Goal: Task Accomplishment & Management: Complete application form

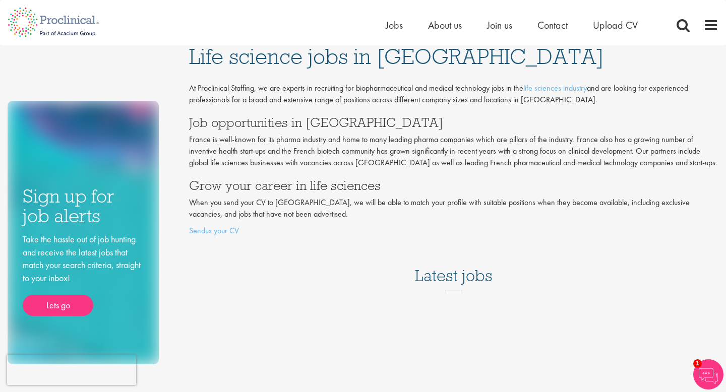
click at [454, 290] on h3 "Latest jobs" at bounding box center [454, 266] width 78 height 49
click at [439, 275] on h3 "Latest jobs" at bounding box center [454, 266] width 78 height 49
click at [386, 27] on span "Jobs" at bounding box center [394, 25] width 17 height 13
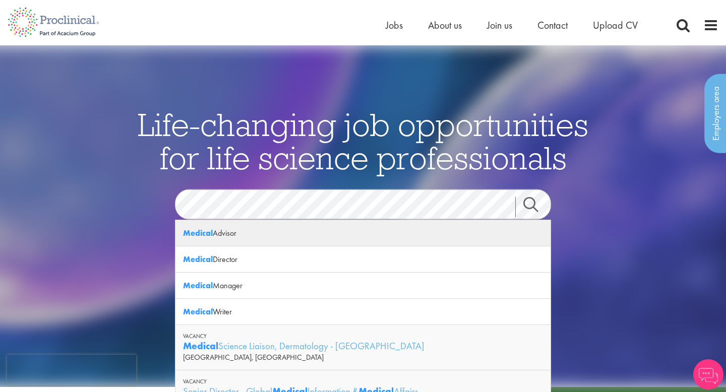
click at [260, 236] on div "Medical Advisor" at bounding box center [362, 233] width 375 height 26
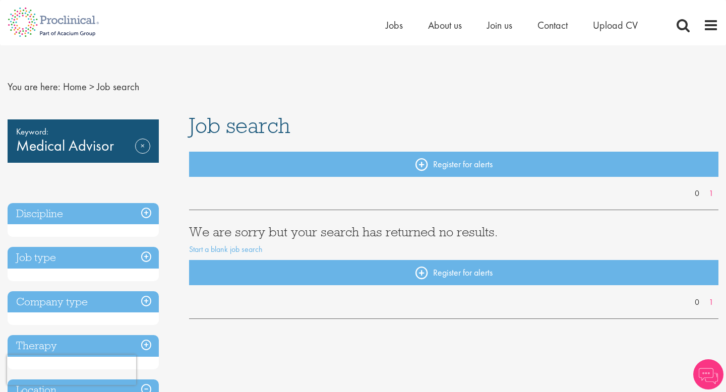
scroll to position [6, 0]
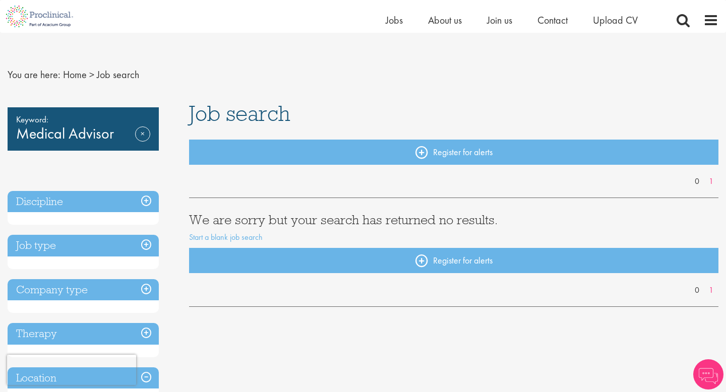
click at [44, 136] on div "Keyword: Medical Advisor Remove" at bounding box center [83, 128] width 151 height 43
click at [116, 136] on div "Keyword: Medical Advisor Remove" at bounding box center [83, 128] width 151 height 43
click at [140, 137] on link "Remove" at bounding box center [142, 141] width 15 height 29
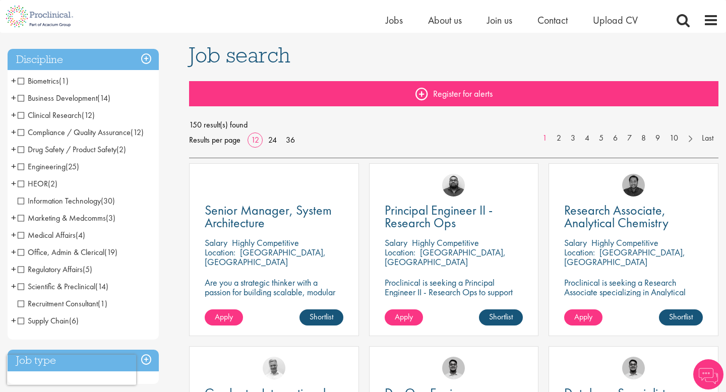
scroll to position [66, 0]
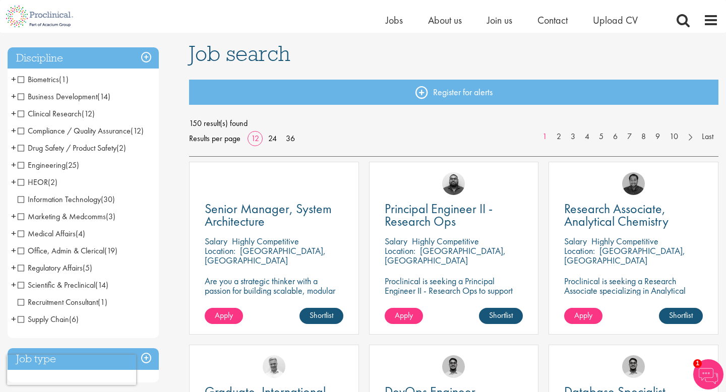
click at [22, 238] on span "Medical Affairs" at bounding box center [47, 233] width 58 height 11
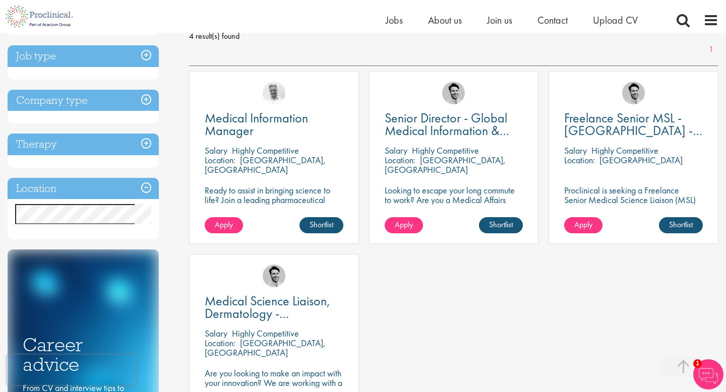
scroll to position [155, 0]
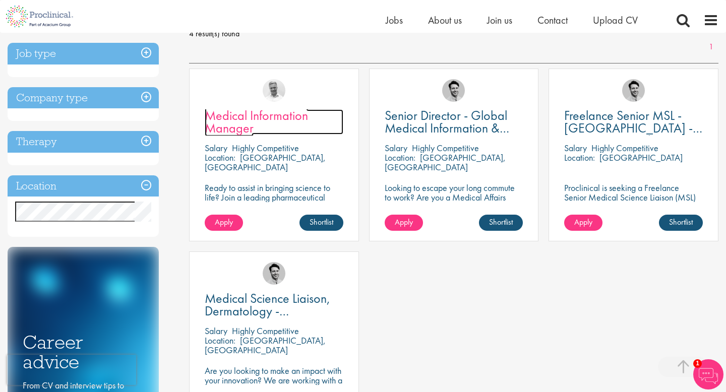
click at [245, 121] on span "Medical Information Manager" at bounding box center [256, 122] width 103 height 30
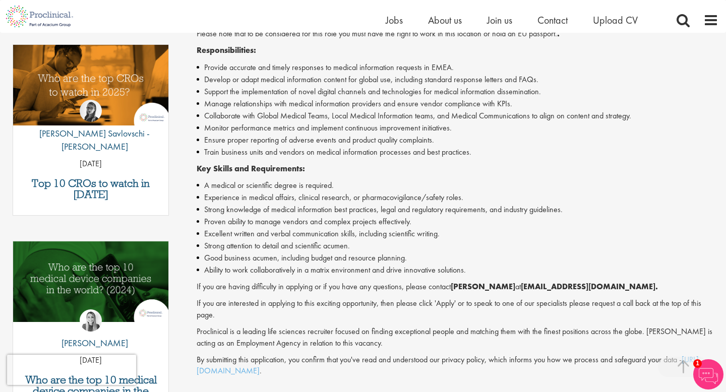
scroll to position [317, 0]
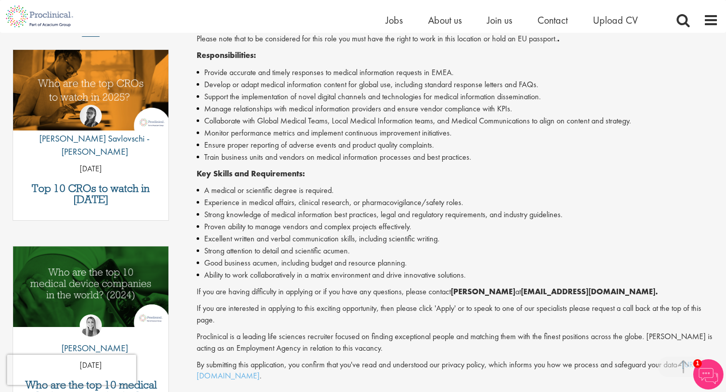
click at [495, 163] on li "Train business units and vendors on medical information processes and best prac…" at bounding box center [458, 157] width 522 height 12
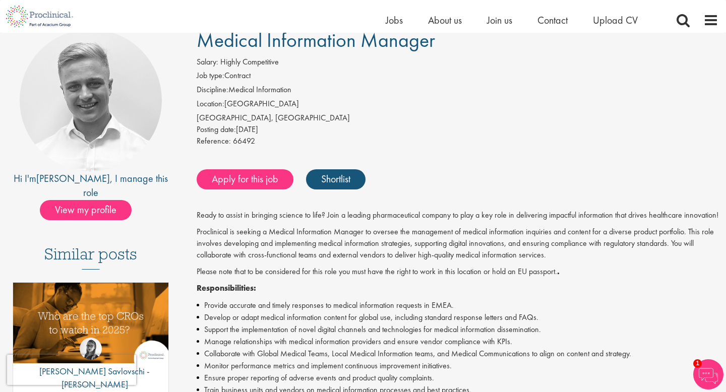
scroll to position [102, 0]
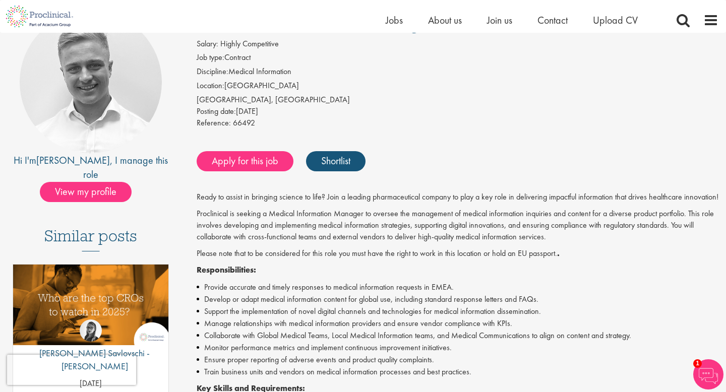
click at [393, 165] on div "Apply for this job Shortlist" at bounding box center [456, 161] width 524 height 30
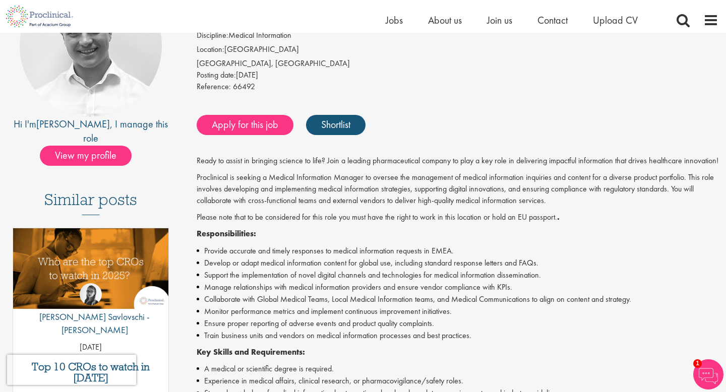
scroll to position [140, 0]
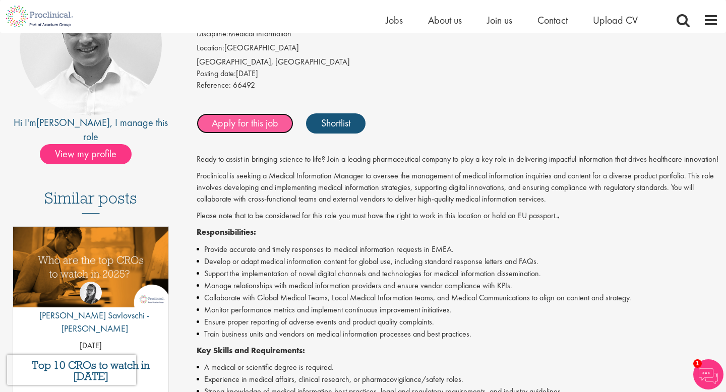
click at [243, 126] on link "Apply for this job" at bounding box center [245, 123] width 97 height 20
